Goal: Navigation & Orientation: Find specific page/section

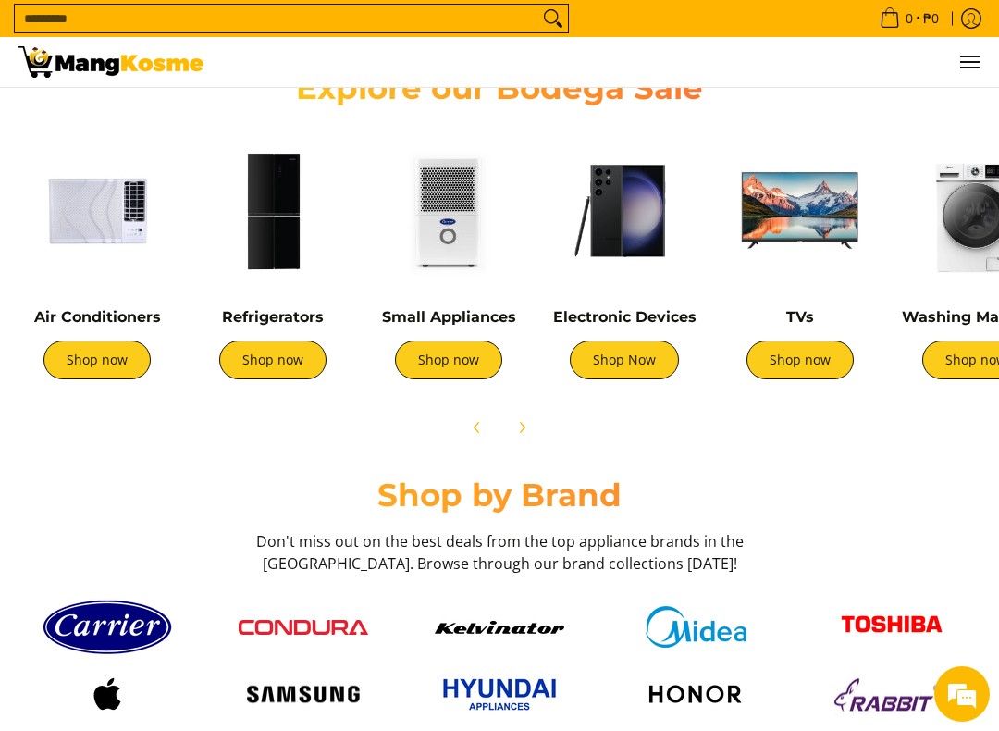
scroll to position [629, 0]
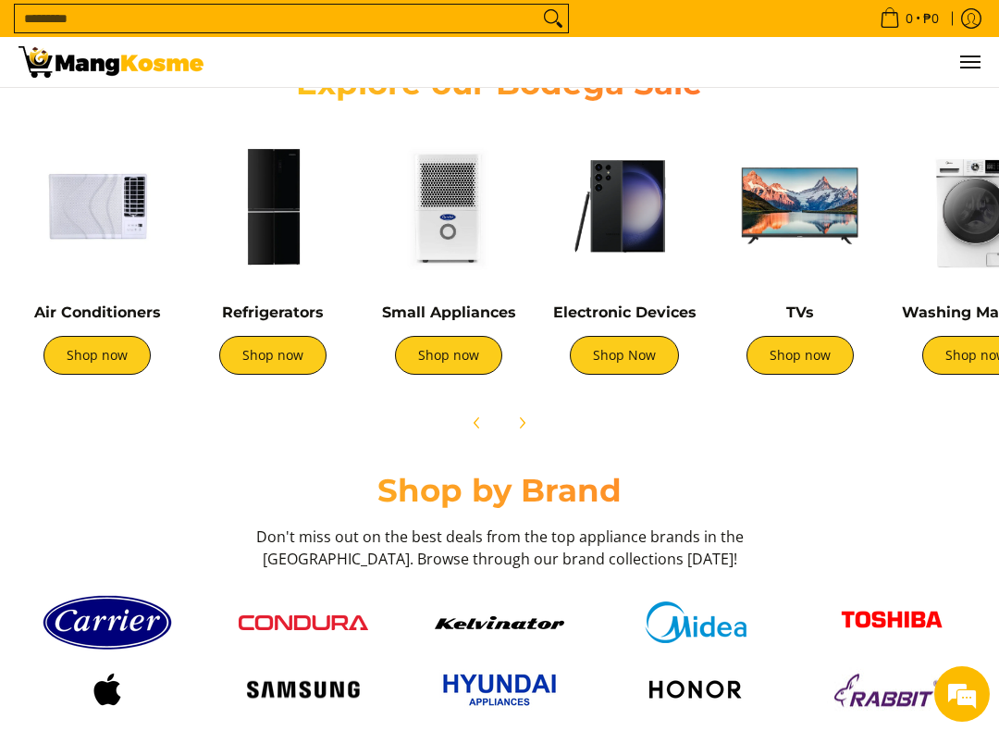
click at [266, 353] on link "Shop now" at bounding box center [272, 355] width 107 height 39
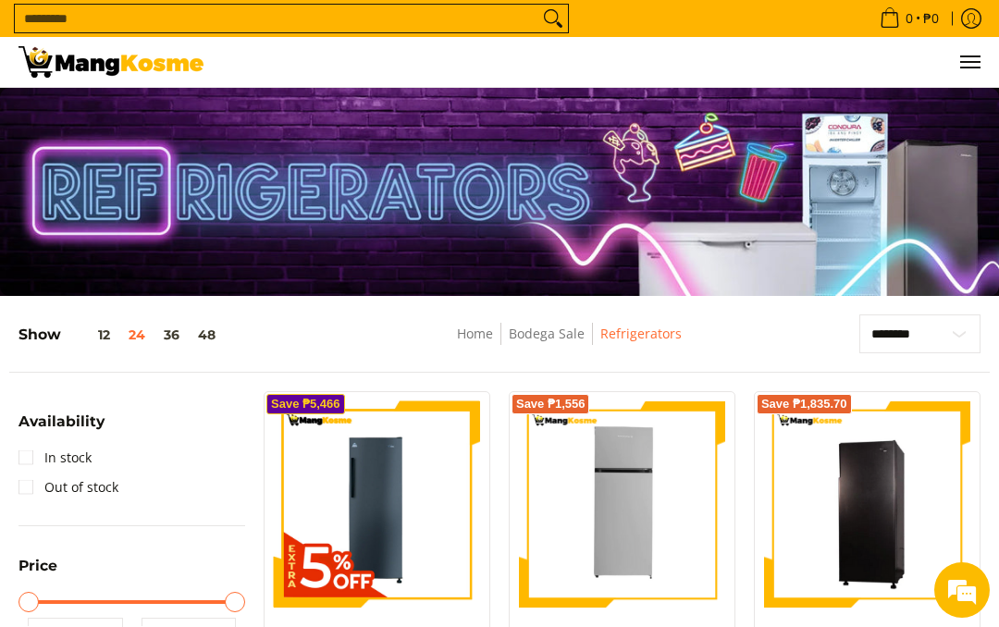
click at [101, 340] on button "12" at bounding box center [90, 334] width 58 height 15
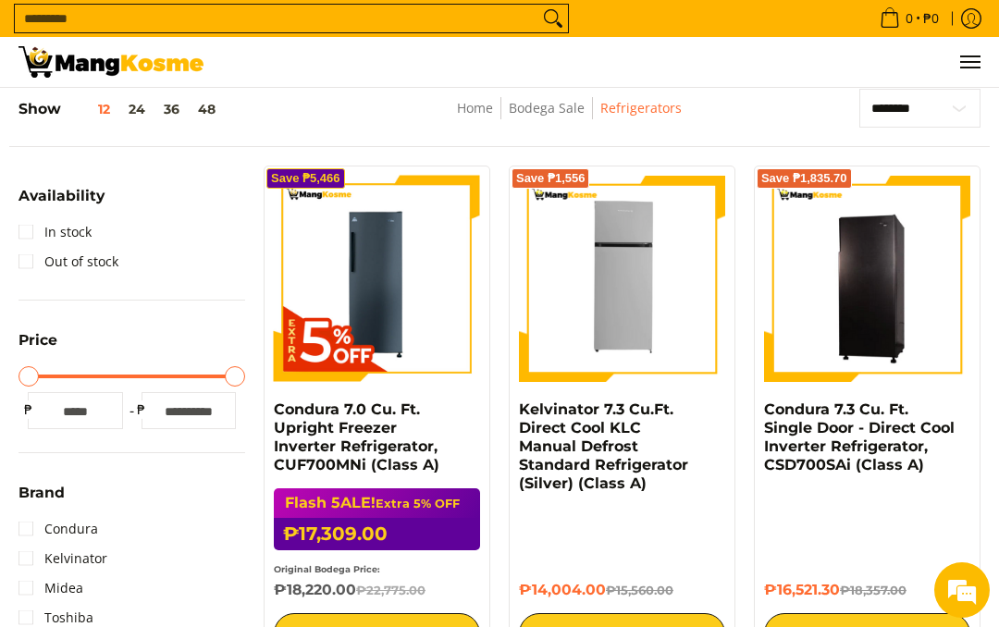
click at [206, 117] on button "48" at bounding box center [207, 109] width 36 height 15
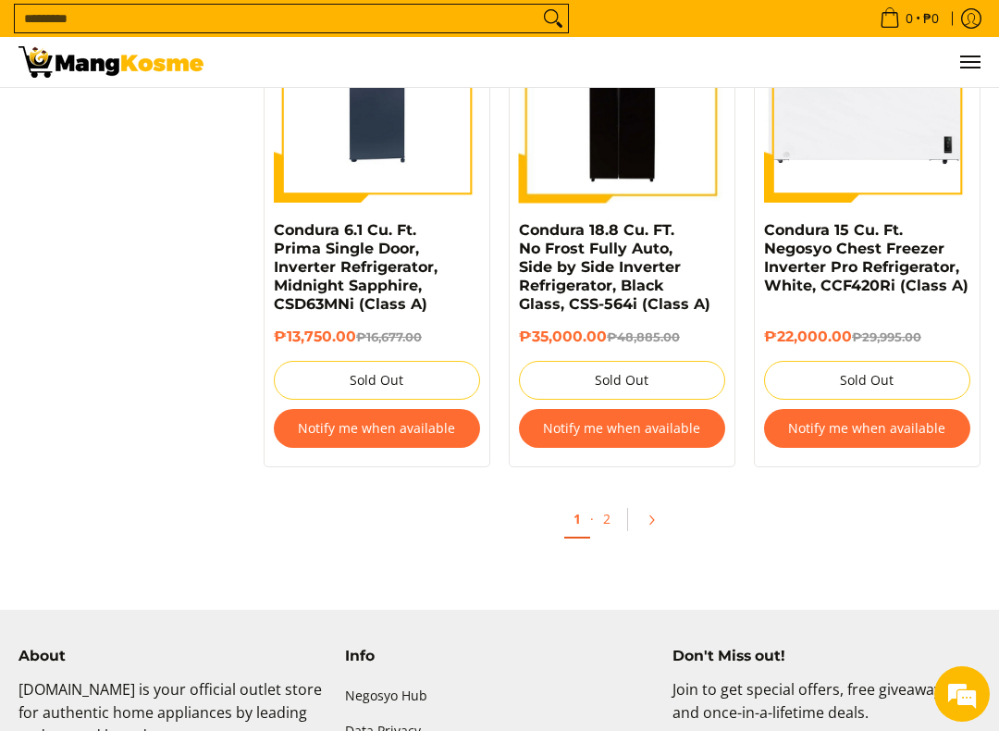
scroll to position [7827, 0]
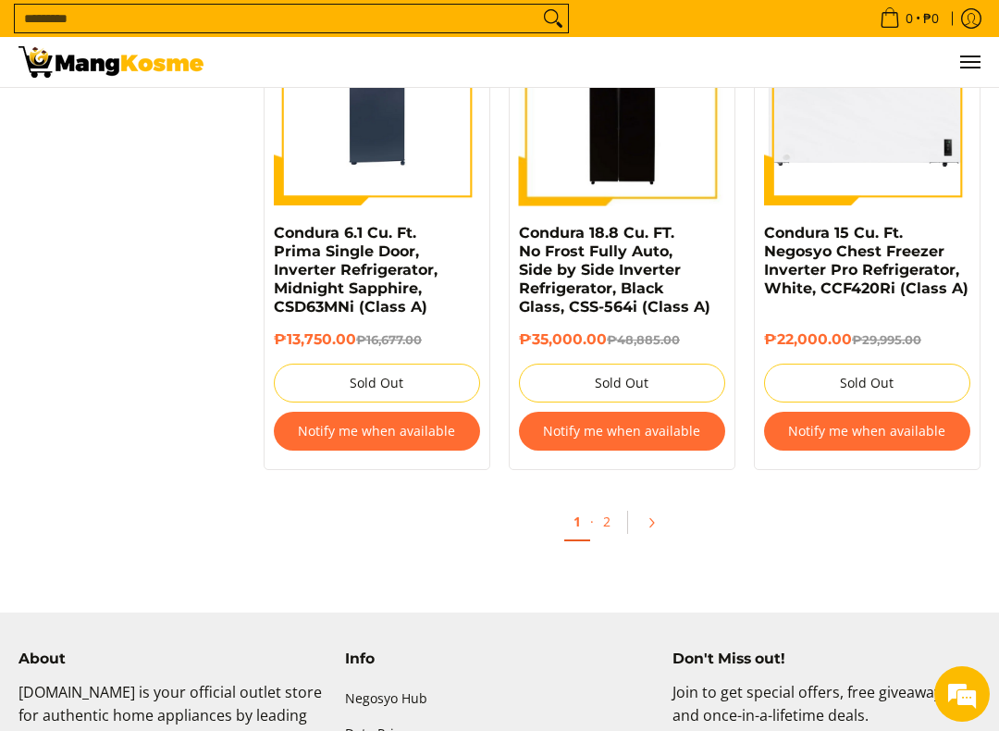
click at [616, 503] on link "2" at bounding box center [607, 521] width 26 height 36
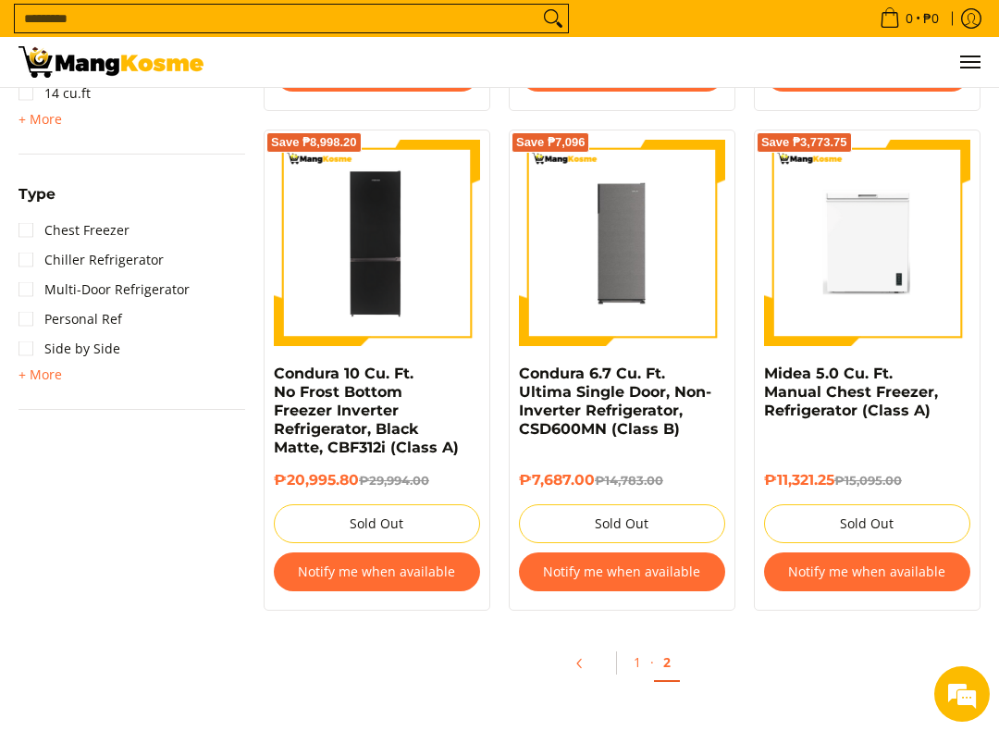
click at [646, 664] on link "1" at bounding box center [637, 662] width 26 height 36
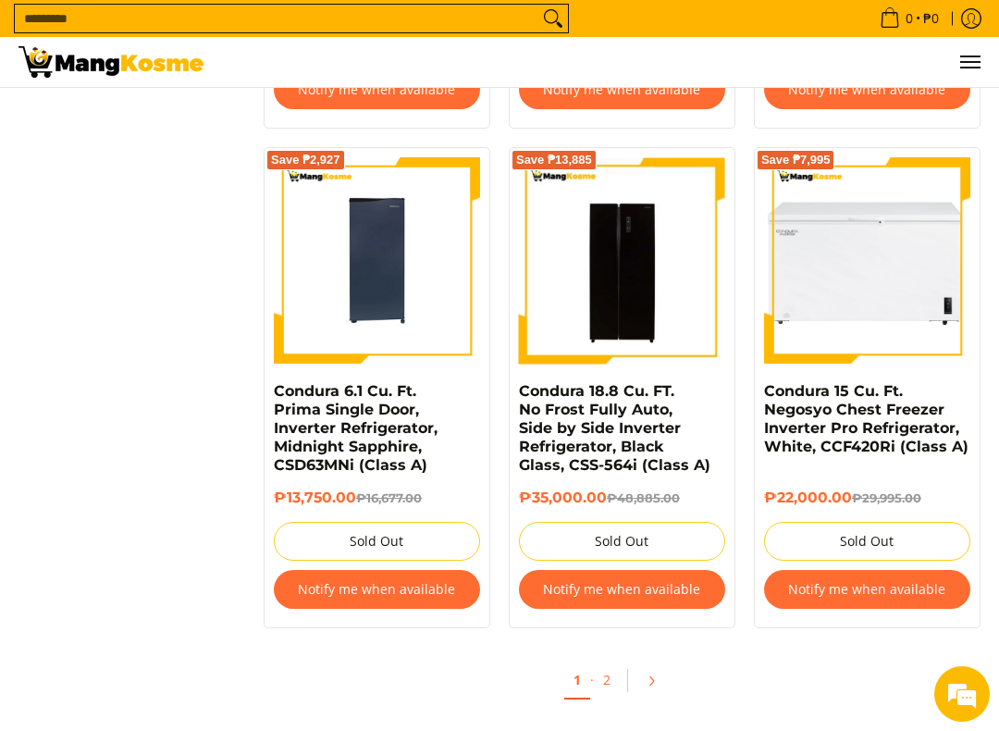
scroll to position [7673, 0]
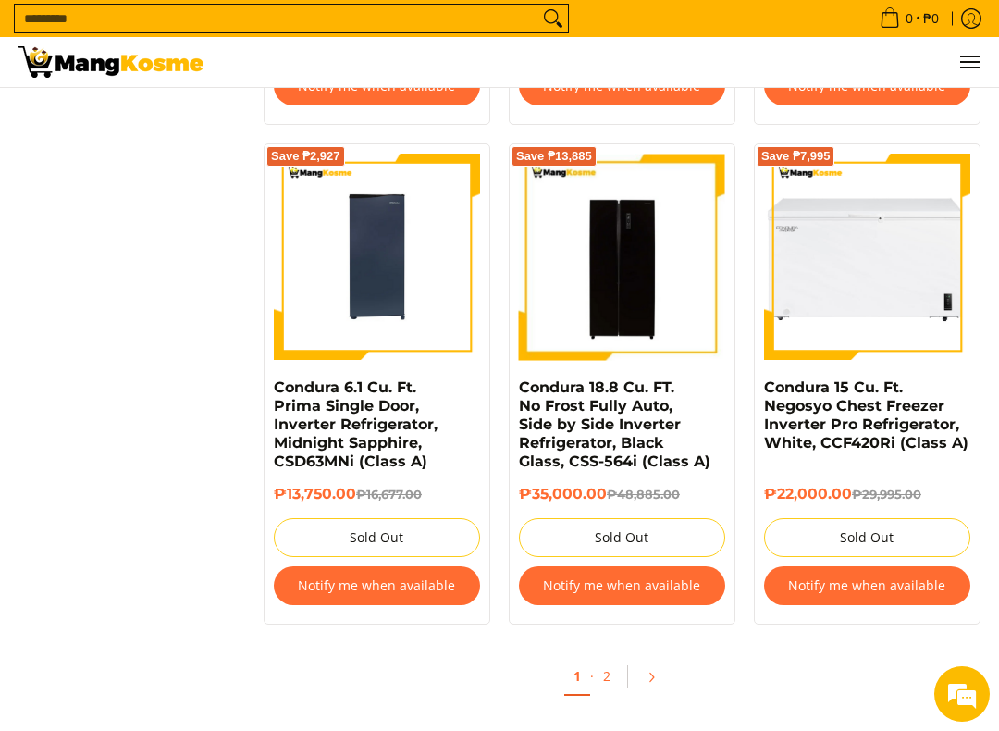
click at [608, 658] on link "2" at bounding box center [607, 676] width 26 height 36
